Goal: Information Seeking & Learning: Find specific page/section

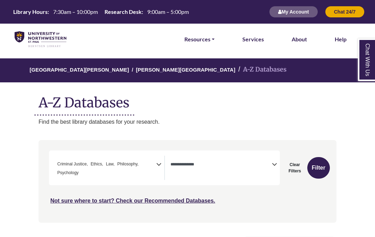
select select "Database Types Filter"
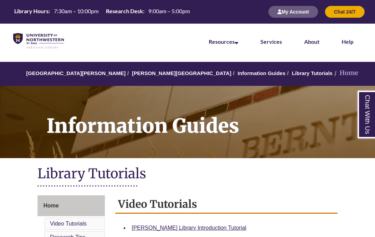
scroll to position [301, 0]
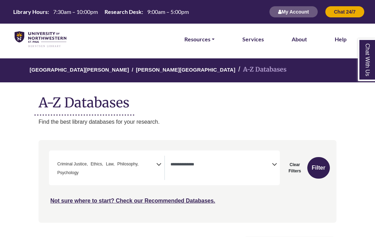
select select "Database Types Filter"
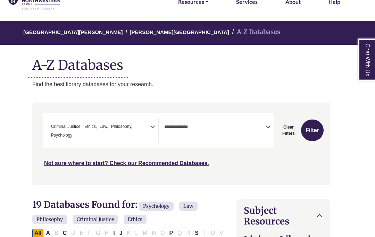
scroll to position [37, 6]
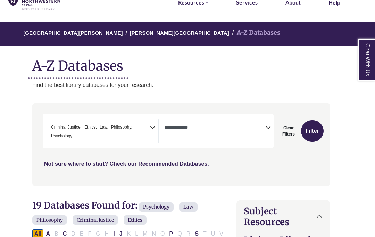
click at [292, 130] on button "Clear Filters" at bounding box center [289, 131] width 22 height 22
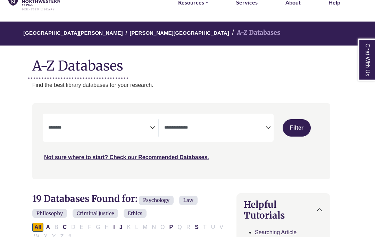
select select "Database Subject Filter"
select select "Database Types Filter"
select select "Database Subject Filter"
select select "Database Types Filter"
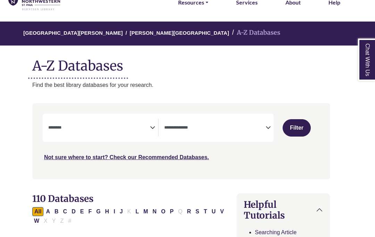
scroll to position [29, 6]
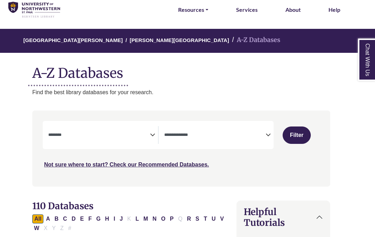
click at [229, 36] on li "A-Z Databases" at bounding box center [254, 40] width 51 height 10
click at [100, 74] on h1 "A-Z Databases" at bounding box center [181, 70] width 298 height 21
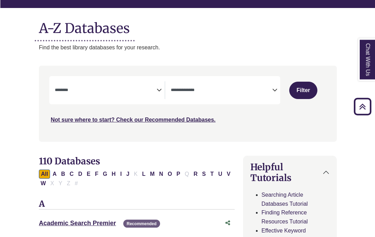
scroll to position [58, 0]
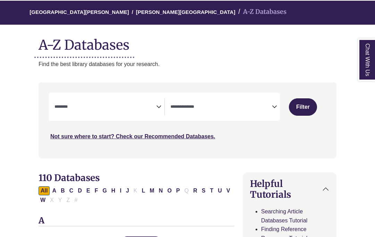
click at [151, 109] on textarea "Search" at bounding box center [105, 107] width 102 height 6
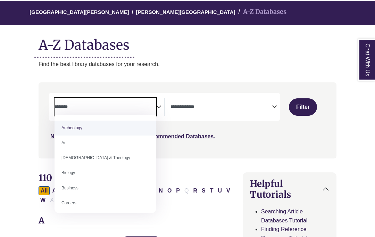
click at [213, 104] on textarea "Search" at bounding box center [221, 107] width 102 height 6
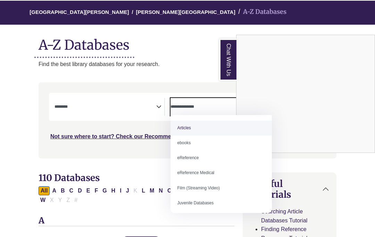
scroll to position [0, 0]
click at [323, 166] on div "Chat With Us" at bounding box center [187, 118] width 375 height 237
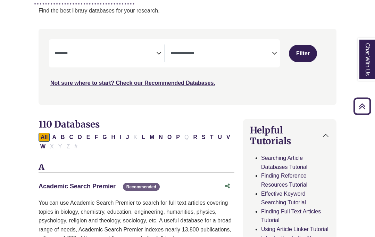
scroll to position [111, 0]
click at [77, 186] on link "Academic Search Premier This link opens in a new window" at bounding box center [77, 186] width 77 height 7
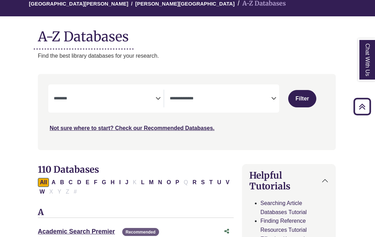
scroll to position [0, 1]
